Goal: Information Seeking & Learning: Learn about a topic

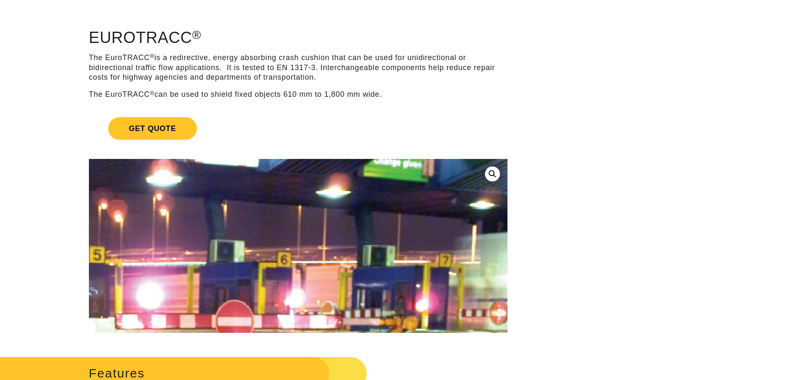
scroll to position [42, 0]
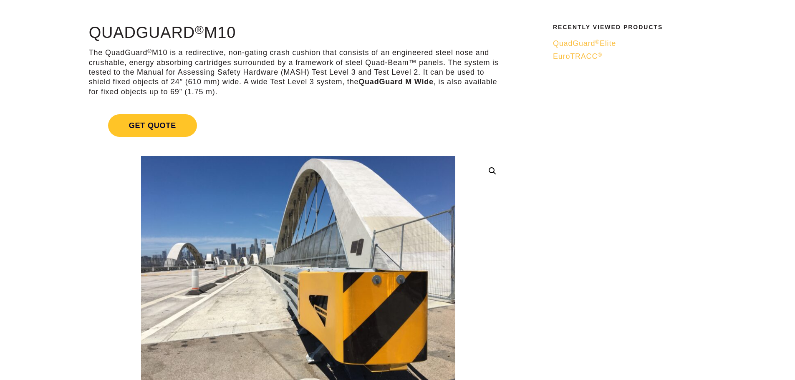
scroll to position [83, 0]
